Goal: Register for event/course

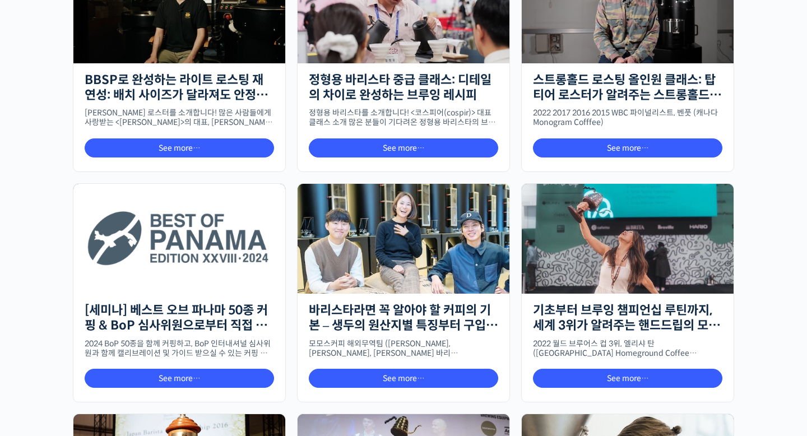
scroll to position [152, 0]
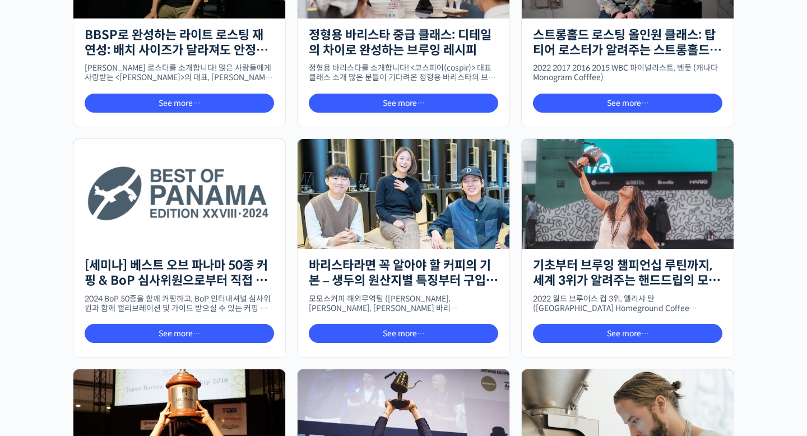
scroll to position [130, 0]
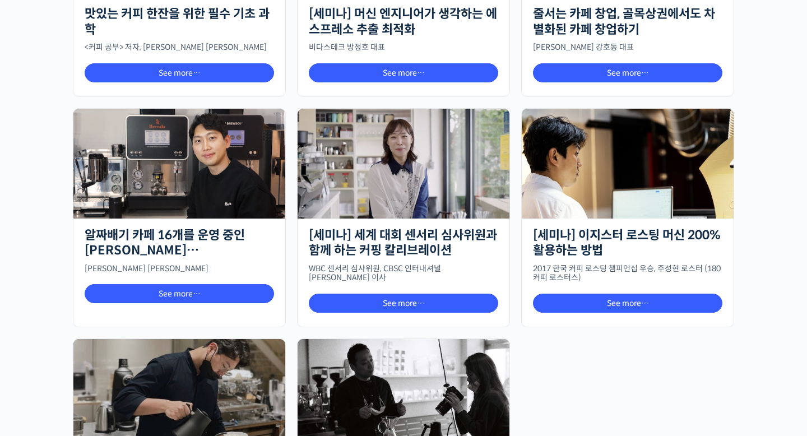
scroll to position [1143, 0]
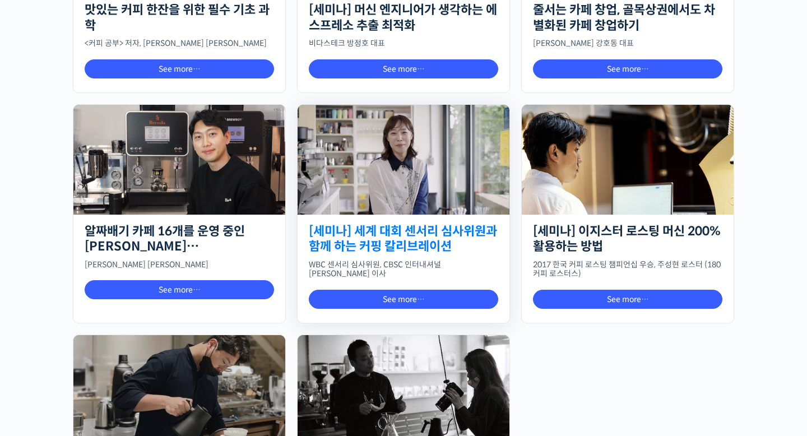
click at [441, 237] on link "[세미나] 세계 대회 센서리 심사위원과 함께 하는 커핑 칼리브레이션" at bounding box center [403, 239] width 189 height 31
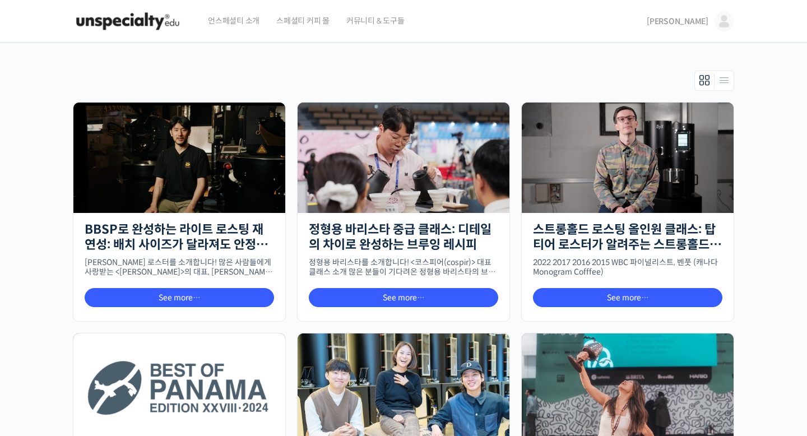
click at [311, 24] on span "스페셜티 커피 몰" at bounding box center [302, 20] width 53 height 43
